Goal: Information Seeking & Learning: Find specific page/section

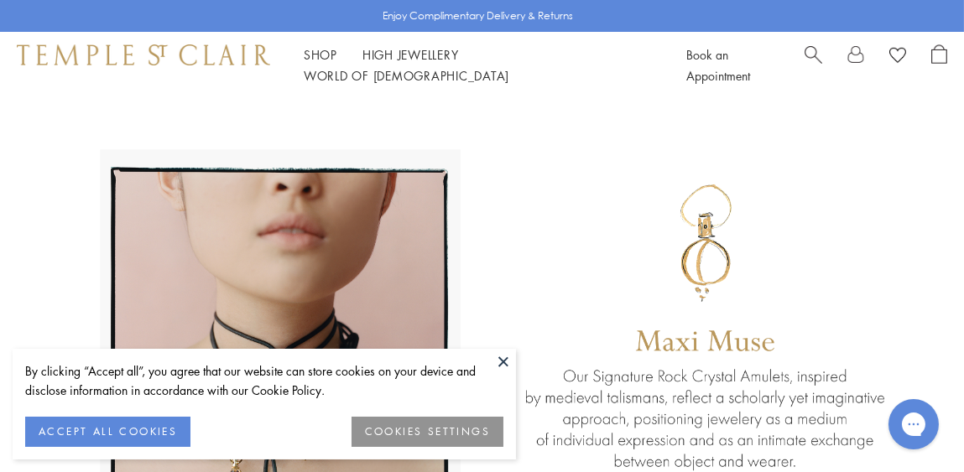
click at [502, 357] on button at bounding box center [503, 361] width 25 height 25
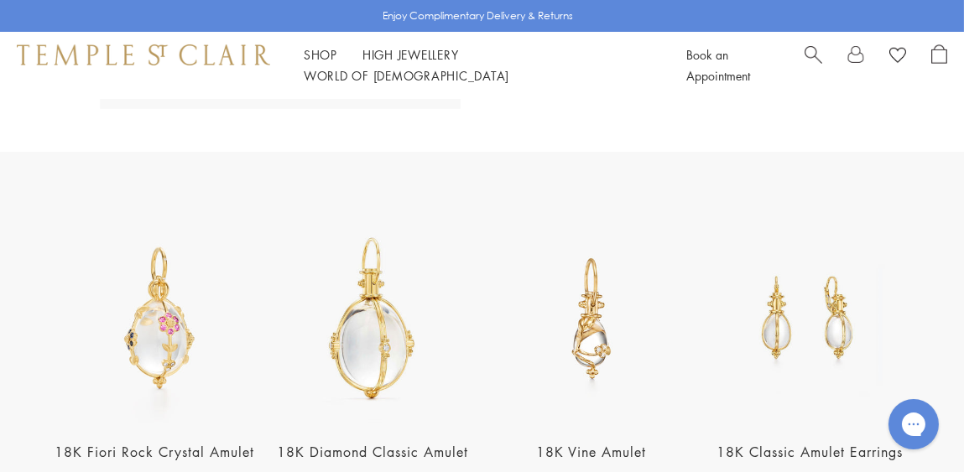
scroll to position [523, 0]
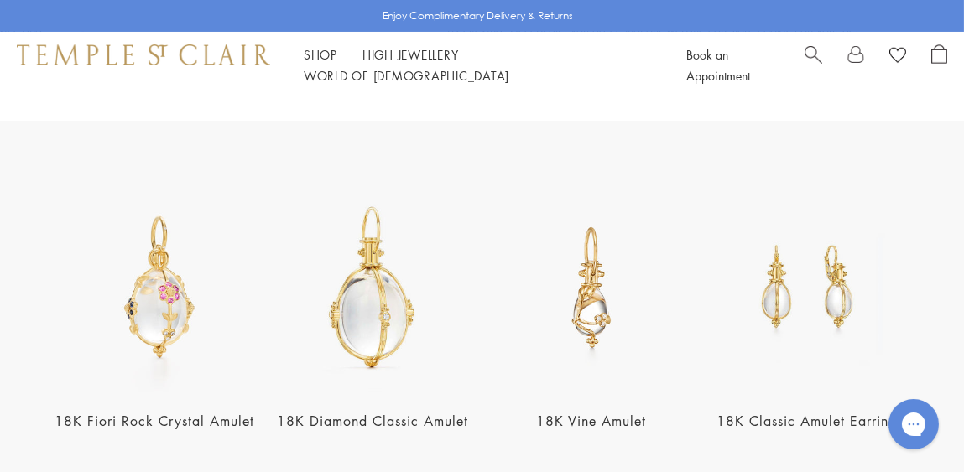
click at [780, 334] on img at bounding box center [809, 288] width 208 height 208
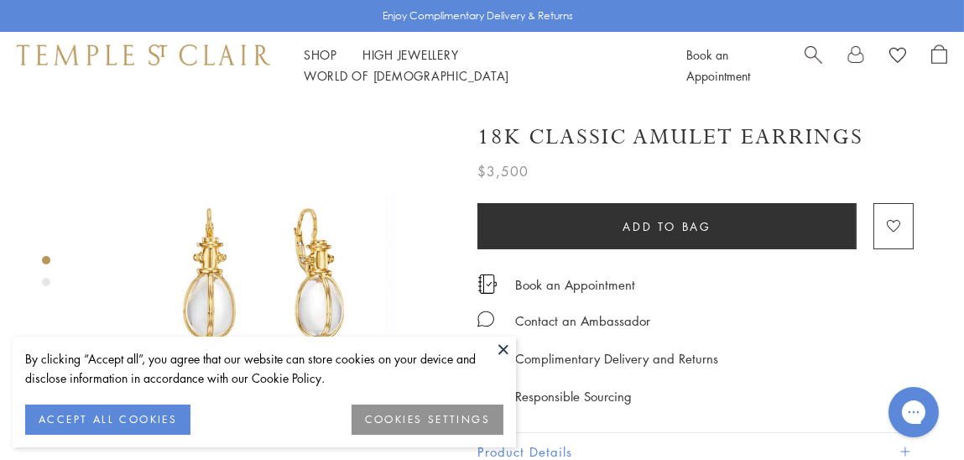
click at [502, 346] on button at bounding box center [503, 348] width 25 height 25
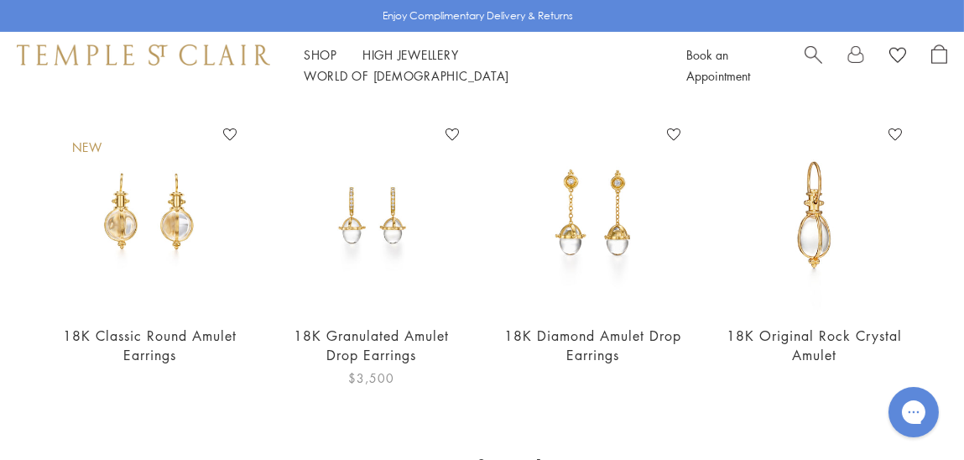
scroll to position [859, 0]
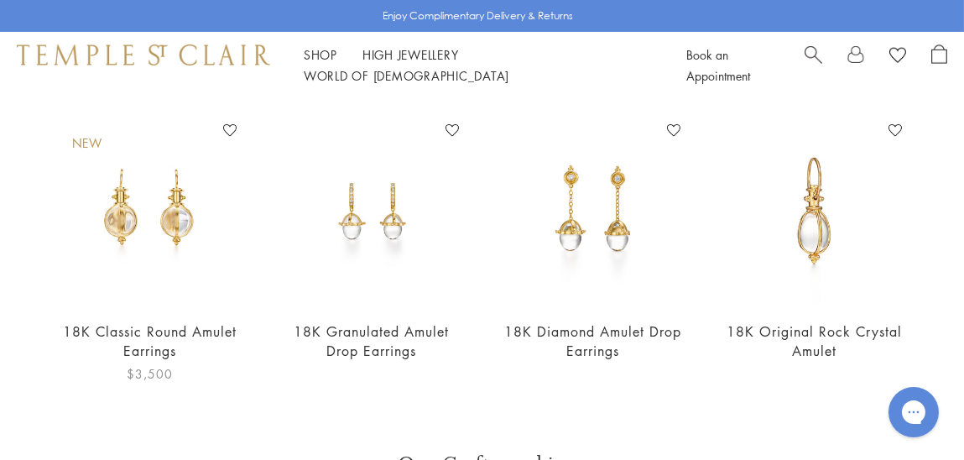
click at [148, 207] on img at bounding box center [149, 211] width 188 height 188
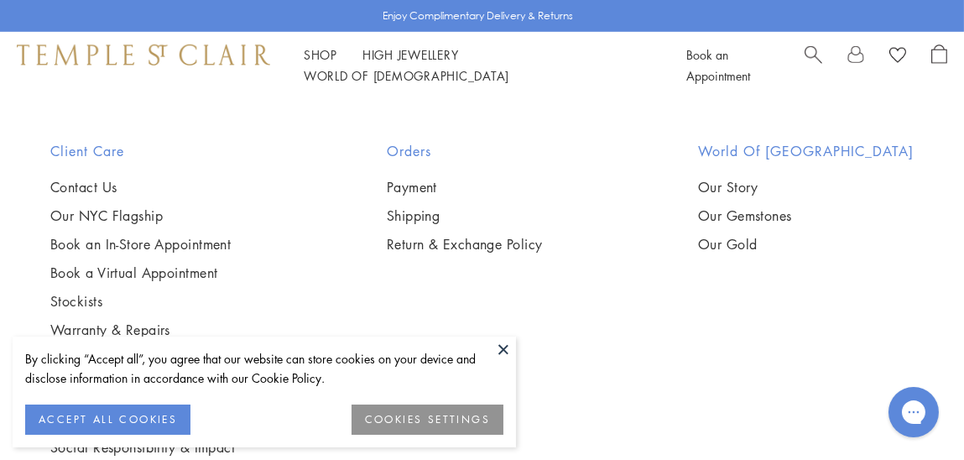
scroll to position [2011, 0]
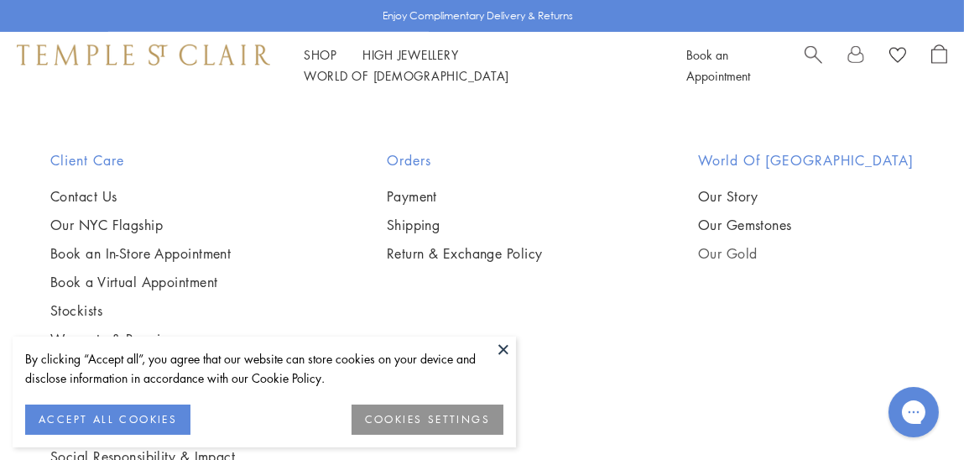
click at [766, 244] on link "Our Gold" at bounding box center [806, 253] width 216 height 18
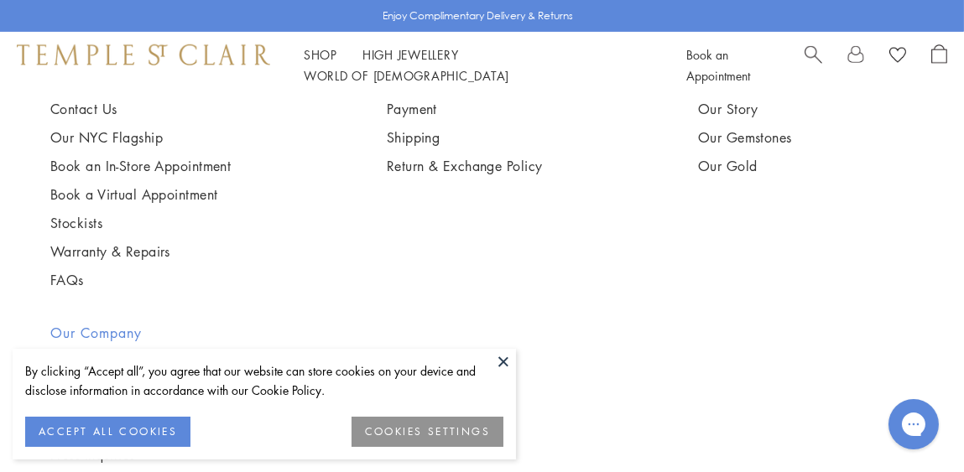
scroll to position [2529, 0]
click at [70, 223] on link "Stockists" at bounding box center [140, 223] width 180 height 18
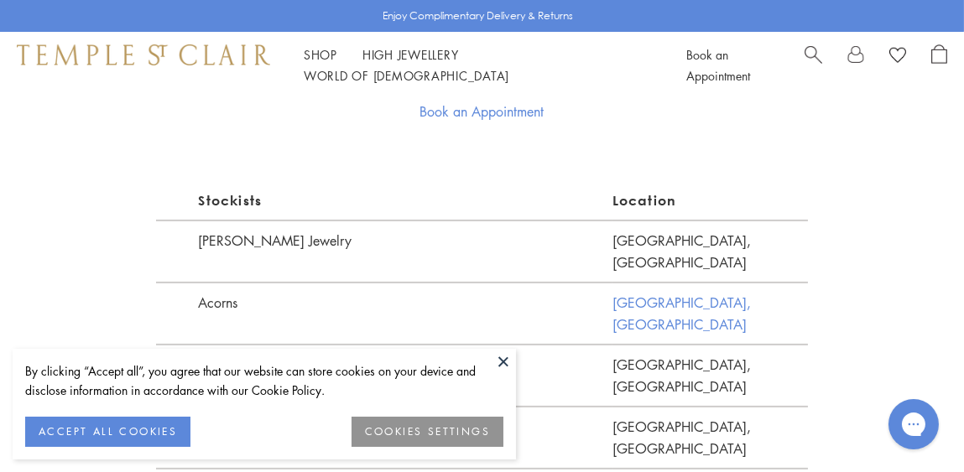
scroll to position [922, 0]
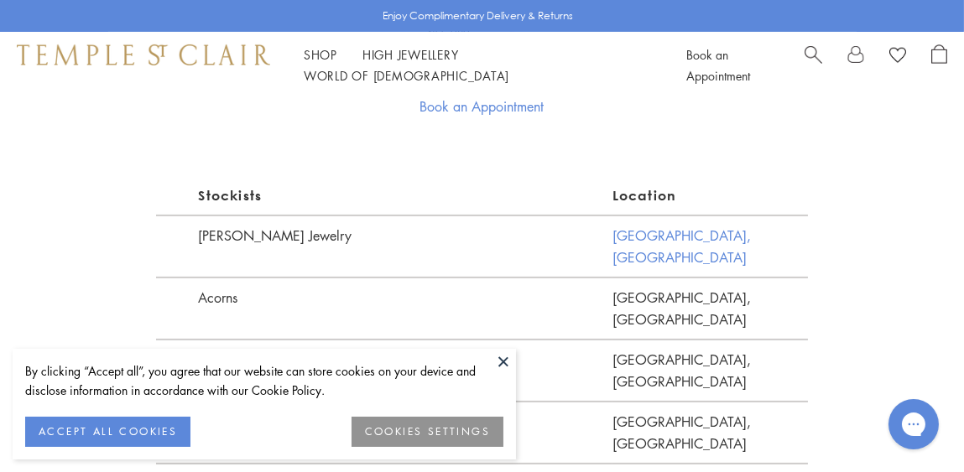
click at [636, 234] on link "Chicago, IL" at bounding box center [709, 246] width 195 height 62
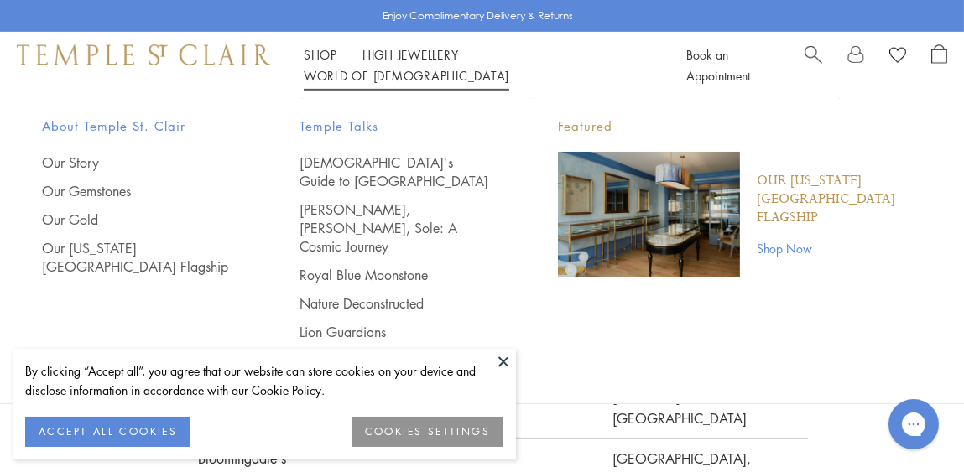
scroll to position [1321, 0]
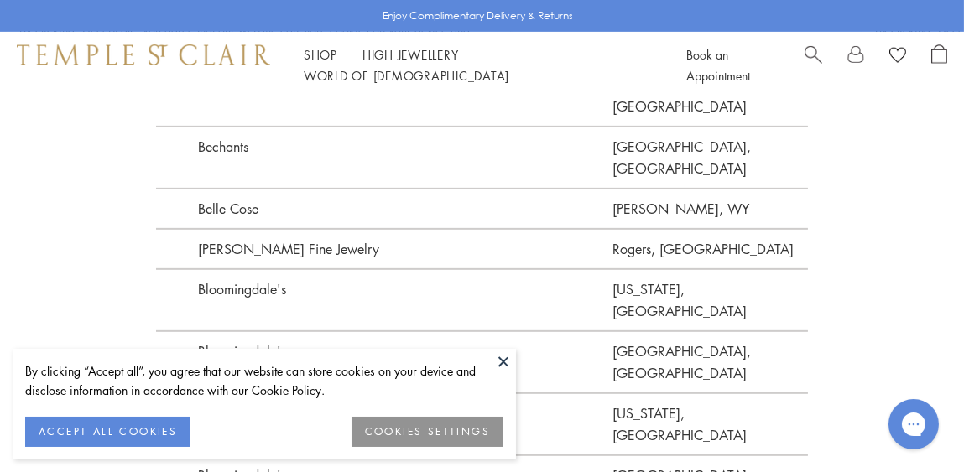
click at [496, 362] on button at bounding box center [503, 361] width 25 height 25
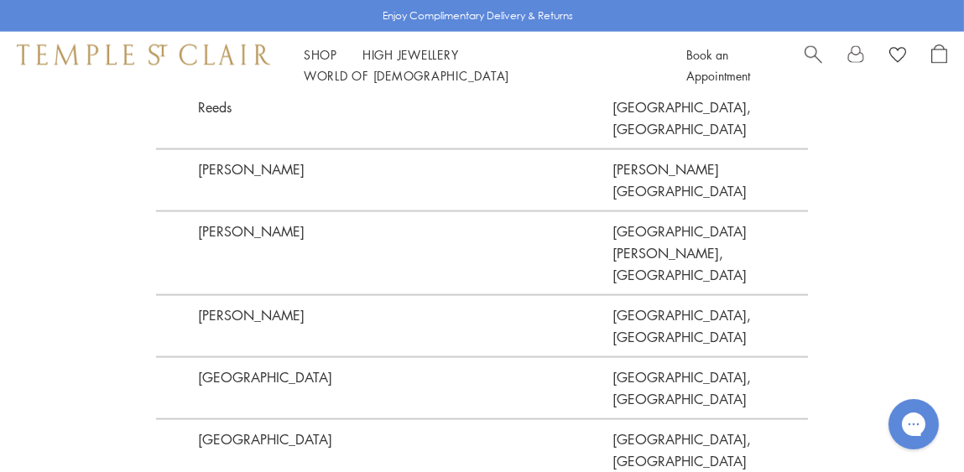
scroll to position [4088, 0]
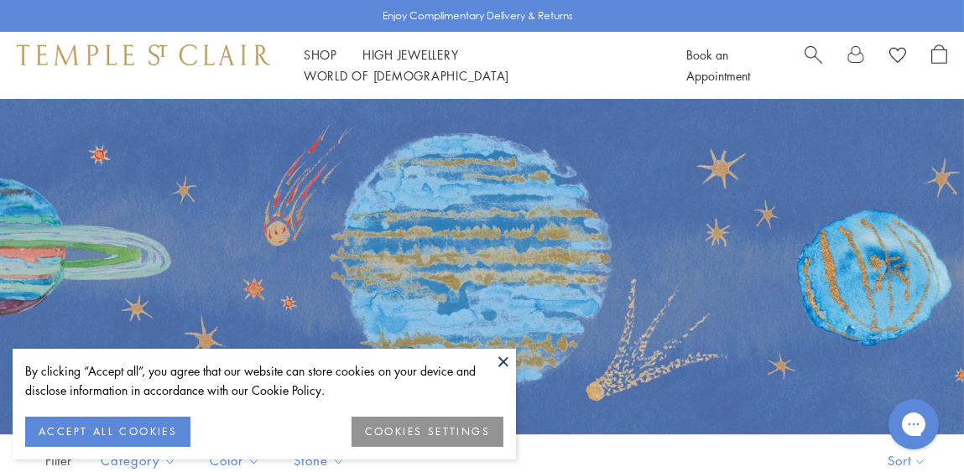
click at [507, 359] on button at bounding box center [503, 361] width 25 height 25
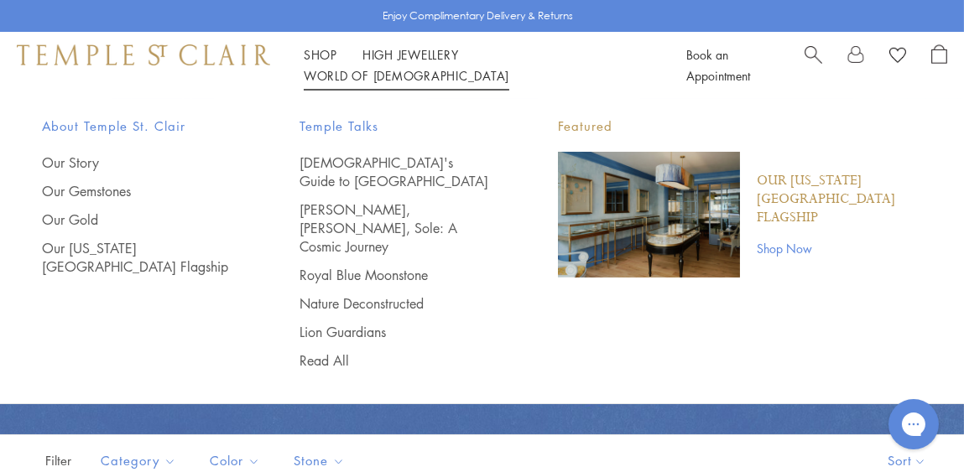
click at [509, 67] on link "World of Temple World of Temple" at bounding box center [406, 75] width 205 height 17
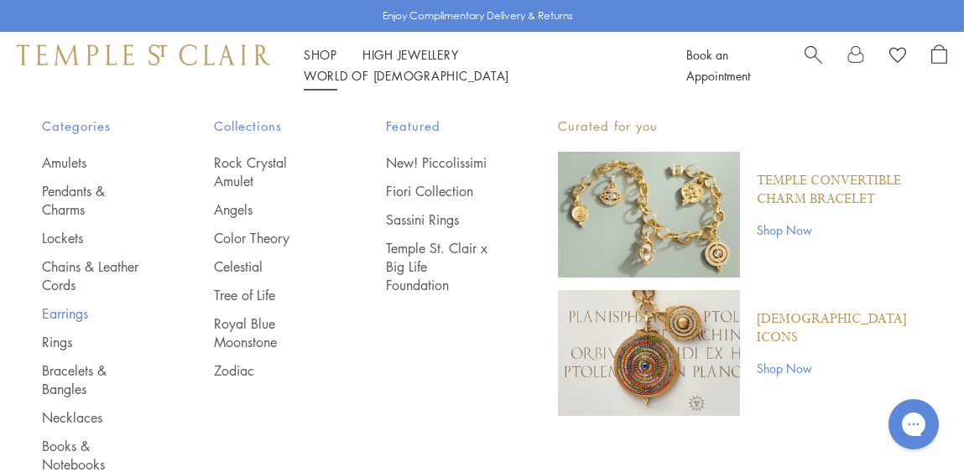
click at [70, 308] on link "Earrings" at bounding box center [94, 313] width 105 height 18
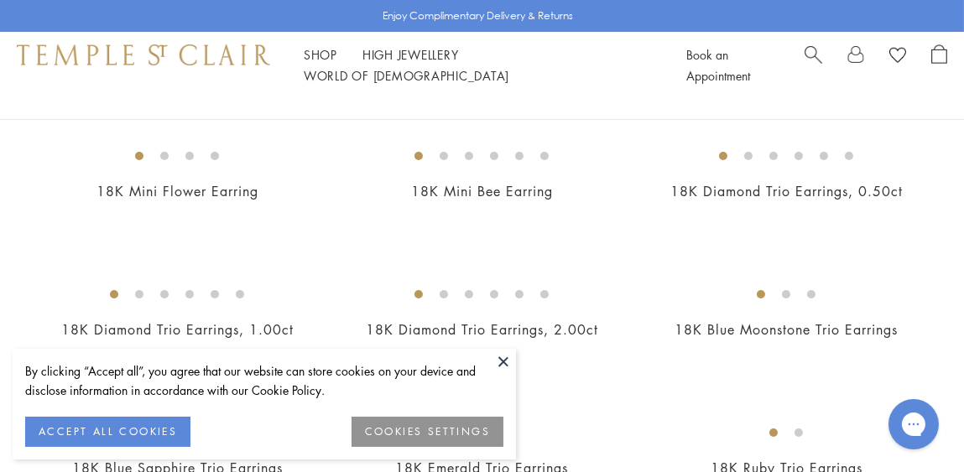
scroll to position [314, 0]
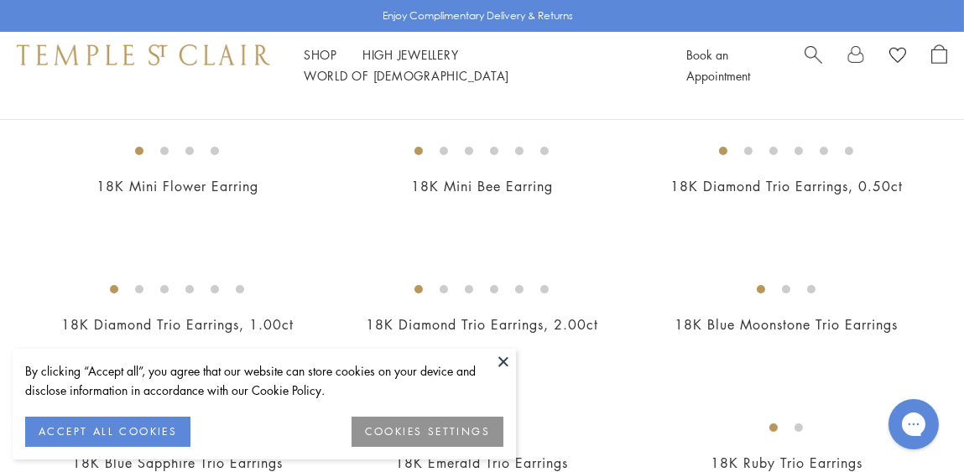
click at [502, 359] on button at bounding box center [503, 361] width 25 height 25
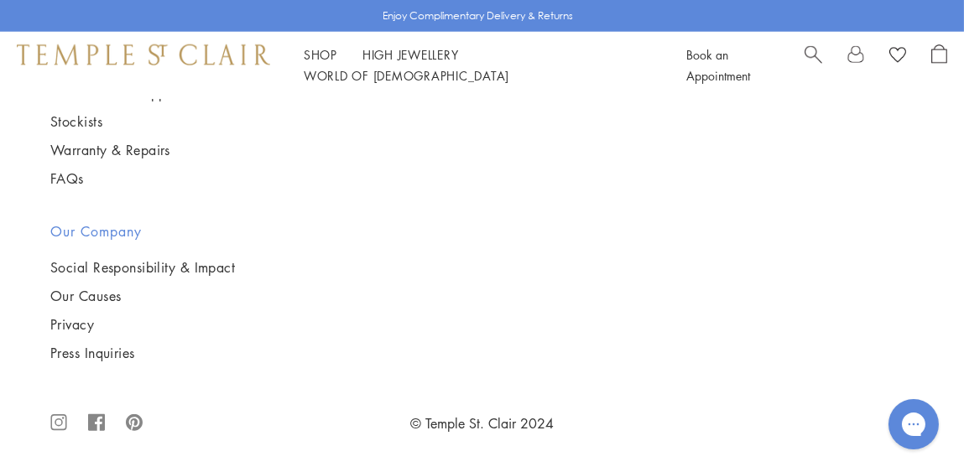
scroll to position [4876, 0]
click at [0, 0] on img at bounding box center [0, 0] width 0 height 0
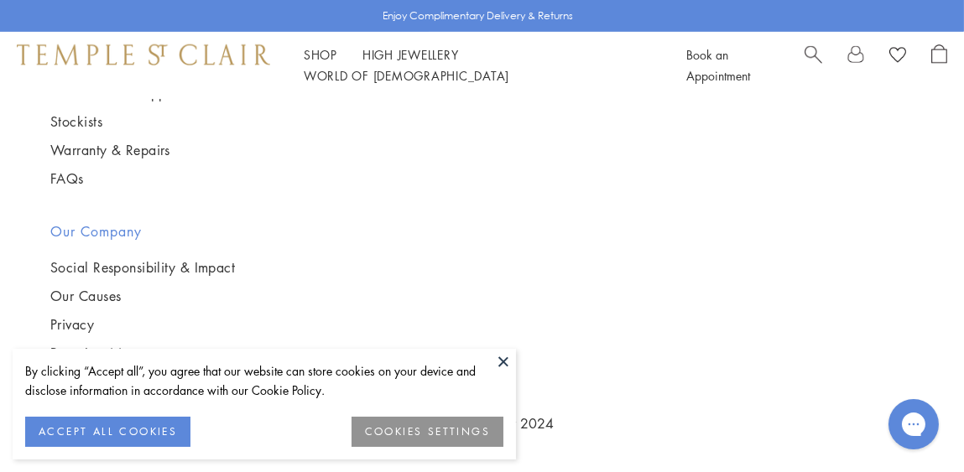
scroll to position [7117, 0]
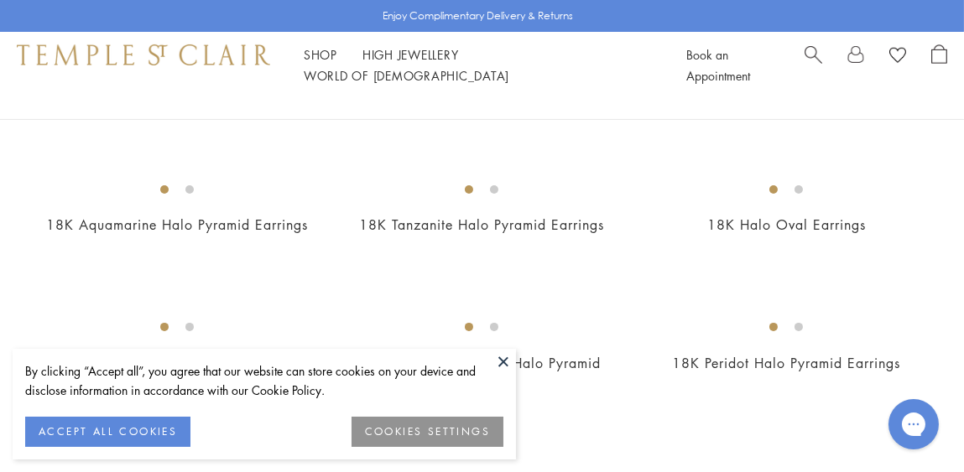
scroll to position [687, 0]
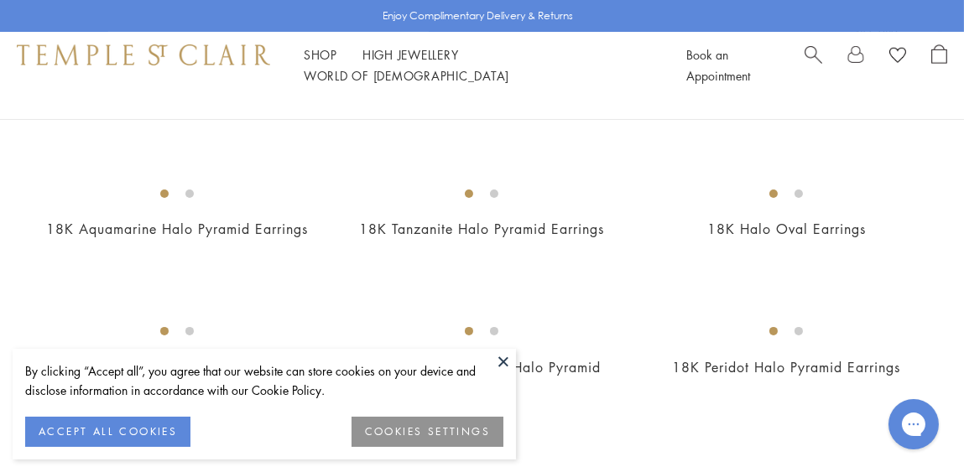
click at [0, 0] on img at bounding box center [0, 0] width 0 height 0
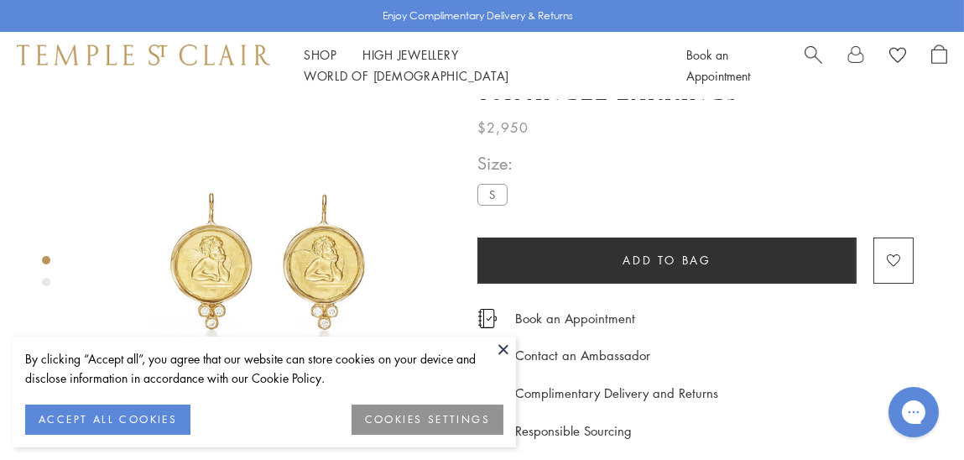
scroll to position [83, 0]
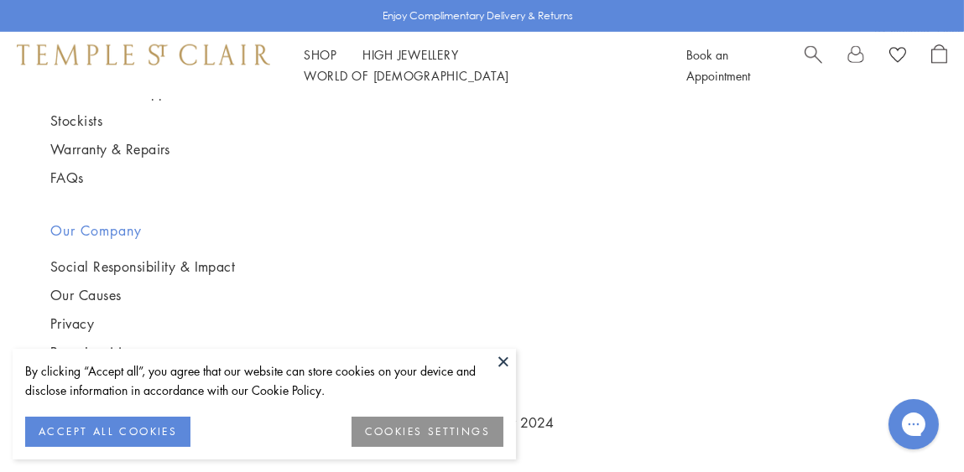
scroll to position [6662, 0]
